Goal: Task Accomplishment & Management: Complete application form

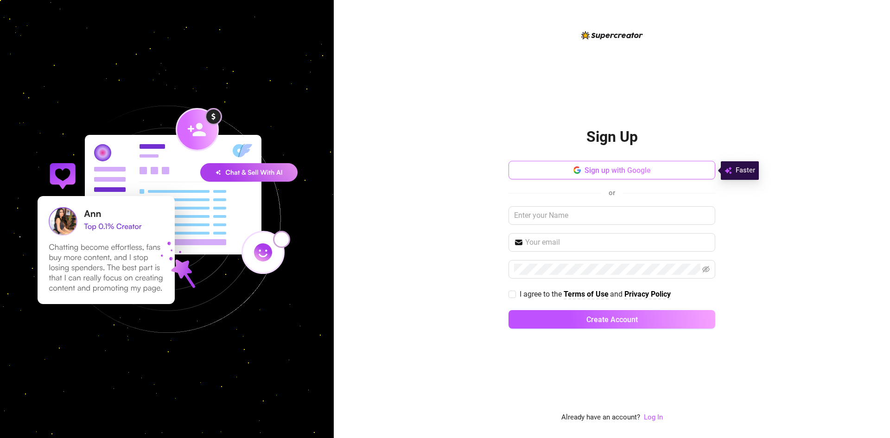
click at [590, 175] on button "Sign up with Google" at bounding box center [612, 170] width 207 height 19
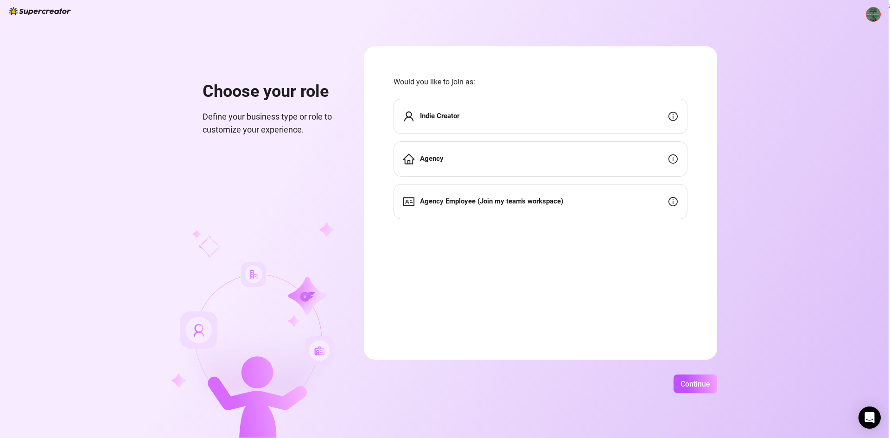
click at [548, 113] on div "Indie Creator" at bounding box center [541, 116] width 294 height 35
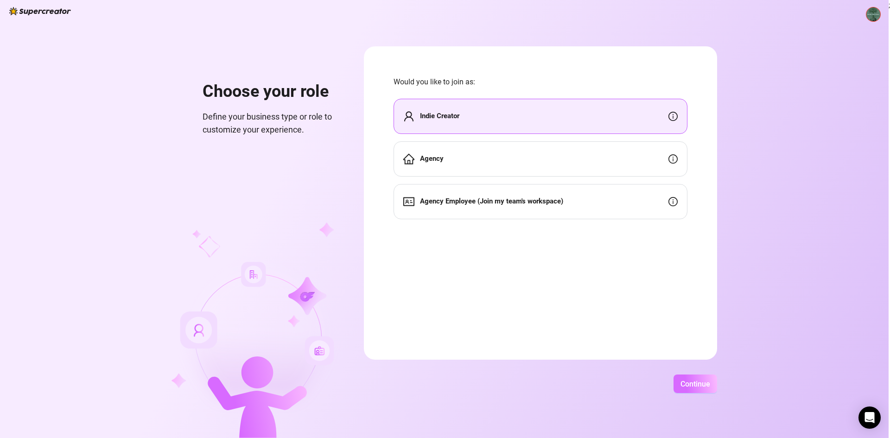
click at [690, 380] on span "Continue" at bounding box center [696, 384] width 30 height 9
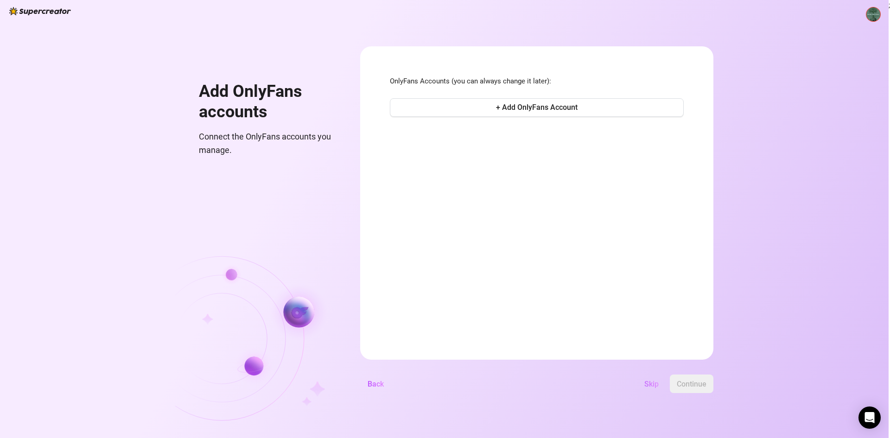
click at [659, 380] on button "Skip" at bounding box center [651, 384] width 29 height 19
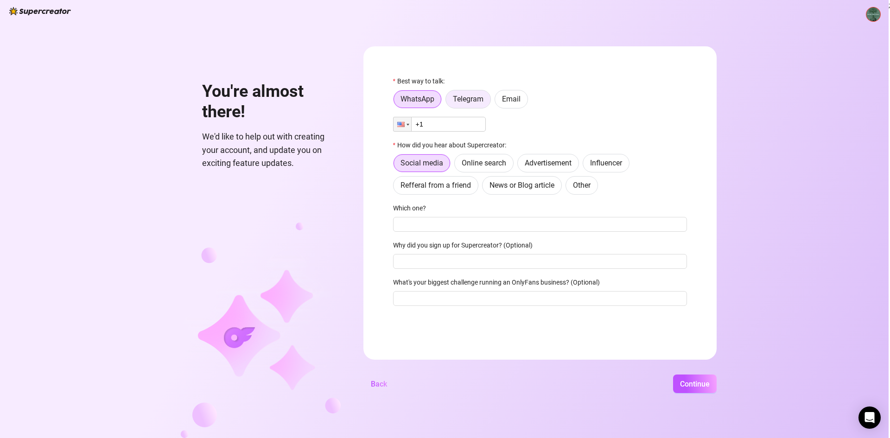
click at [473, 98] on span "Telegram" at bounding box center [468, 99] width 31 height 9
click at [448, 102] on input "Telegram" at bounding box center [448, 102] width 0 height 0
click at [503, 102] on span "Email" at bounding box center [511, 99] width 19 height 9
click at [497, 102] on input "Email" at bounding box center [497, 102] width 0 height 0
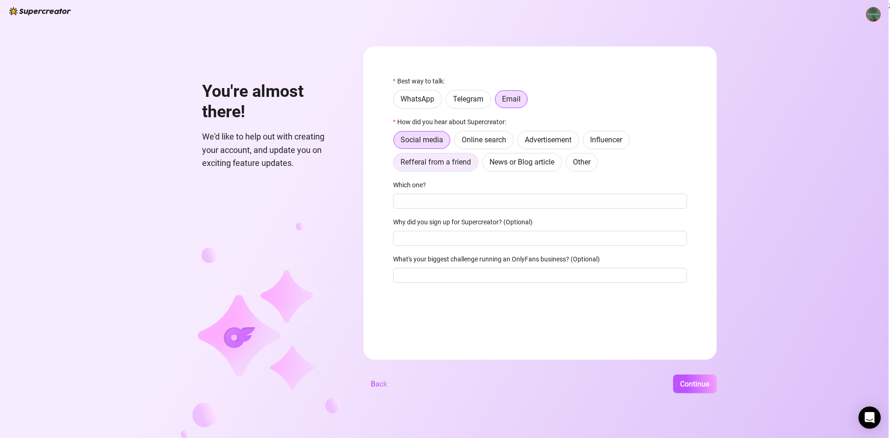
click at [468, 158] on label "Refferal from a friend" at bounding box center [435, 162] width 85 height 19
click at [396, 165] on input "Refferal from a friend" at bounding box center [396, 165] width 0 height 0
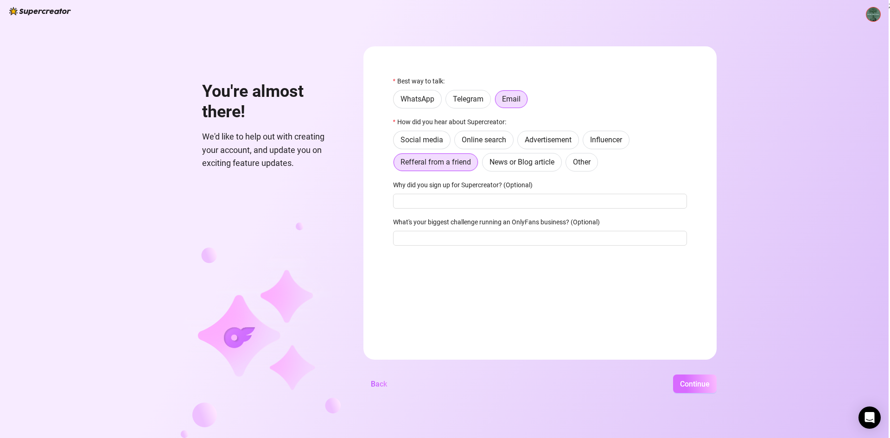
click at [686, 381] on span "Continue" at bounding box center [695, 384] width 30 height 9
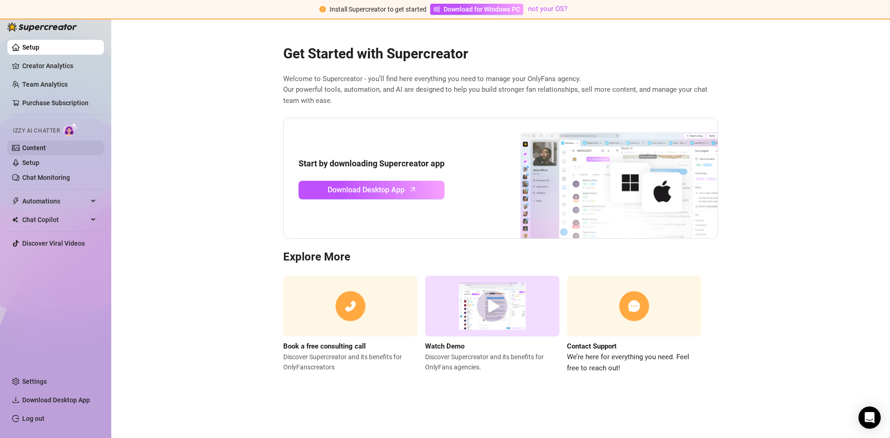
click at [38, 144] on link "Content" at bounding box center [34, 147] width 24 height 7
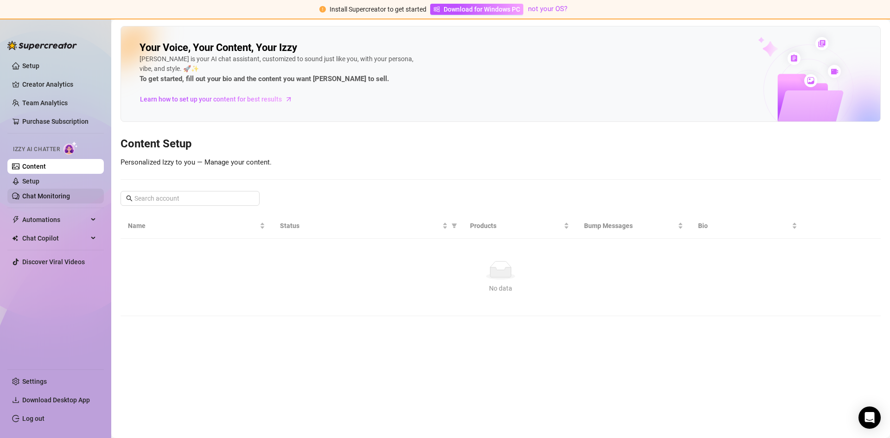
click at [62, 200] on link "Chat Monitoring" at bounding box center [46, 195] width 48 height 7
